Goal: Use online tool/utility: Use online tool/utility

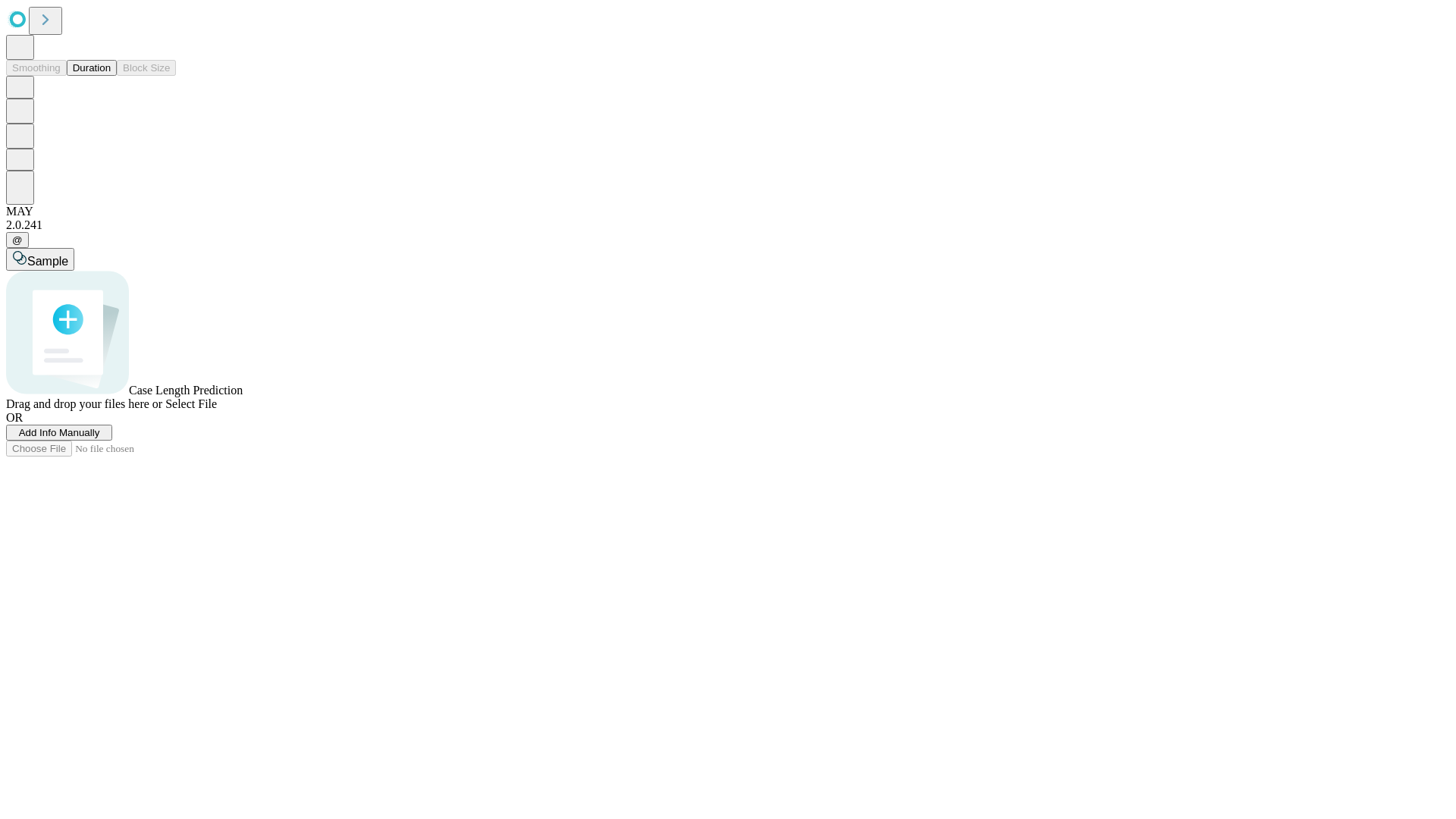
click at [111, 76] on button "Duration" at bounding box center [92, 68] width 50 height 16
click at [216, 410] on span "Select File" at bounding box center [191, 404] width 51 height 13
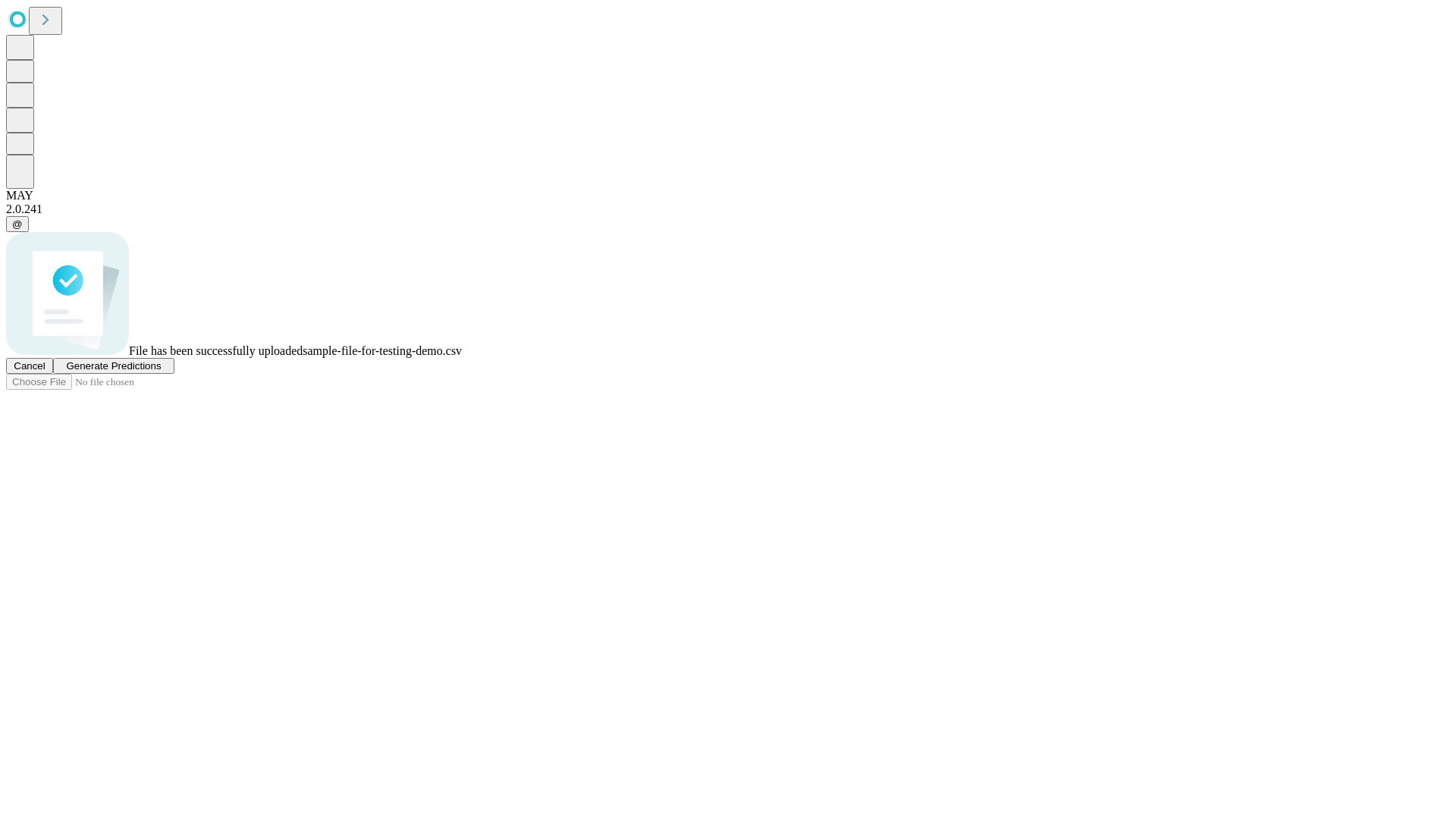
click at [161, 372] on span "Generate Predictions" at bounding box center [113, 366] width 94 height 11
